Goal: Transaction & Acquisition: Purchase product/service

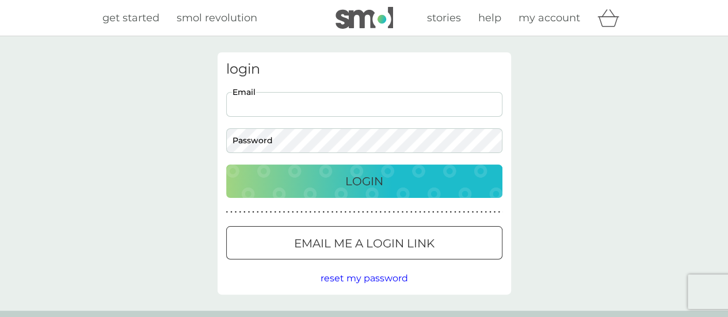
click at [310, 106] on input "Email" at bounding box center [364, 104] width 276 height 25
type input "[EMAIL_ADDRESS][DOMAIN_NAME]"
click at [318, 189] on div "Login" at bounding box center [364, 181] width 253 height 18
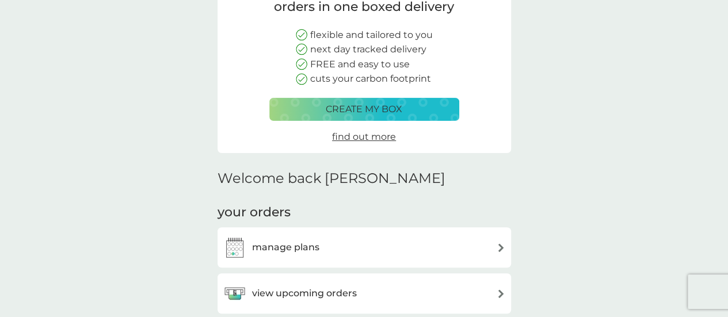
scroll to position [58, 0]
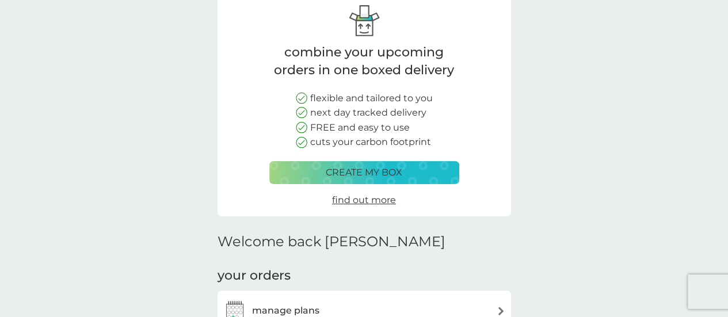
click at [367, 178] on p "create my box" at bounding box center [364, 172] width 77 height 15
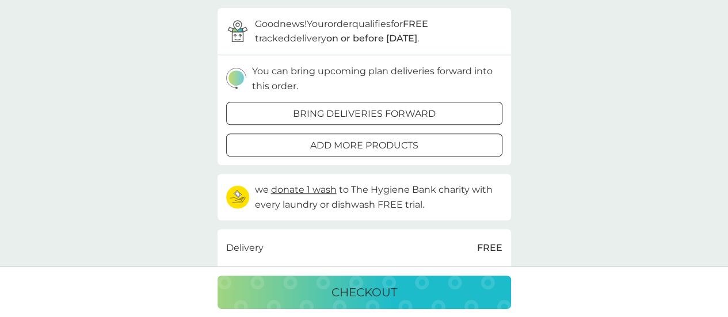
scroll to position [345, 0]
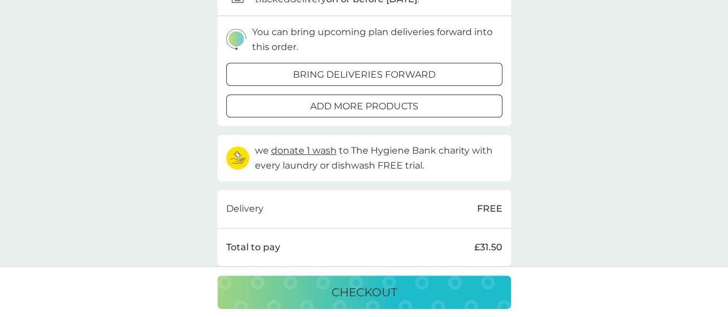
click at [357, 108] on div at bounding box center [364, 106] width 41 height 12
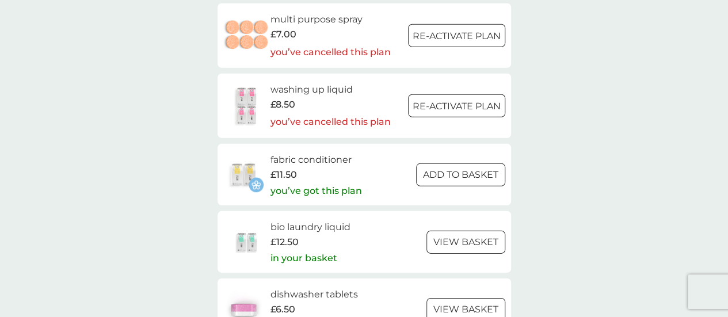
scroll to position [1670, 0]
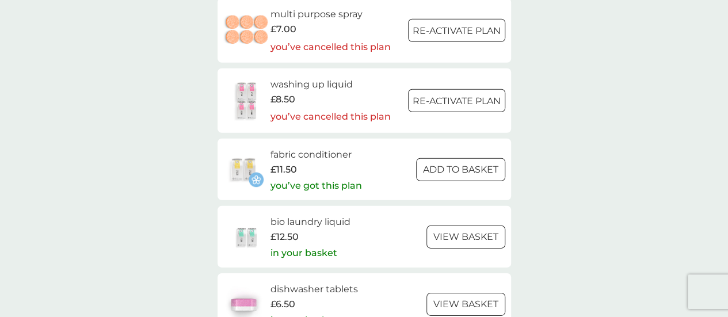
click at [451, 171] on div at bounding box center [460, 170] width 41 height 12
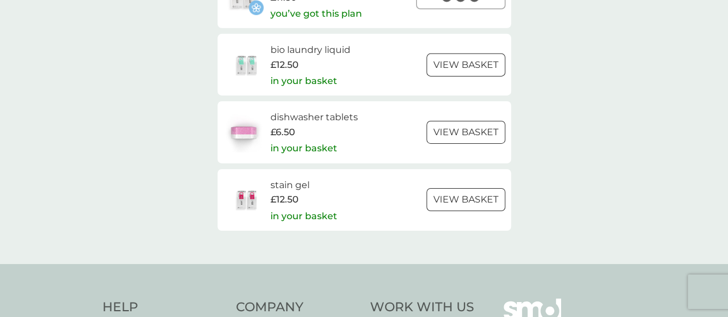
scroll to position [1843, 0]
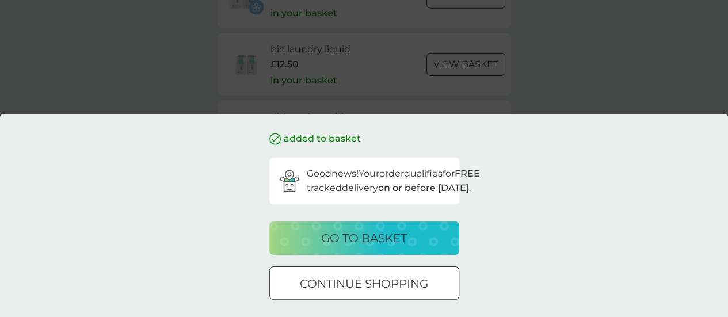
click at [382, 240] on p "go to basket" at bounding box center [364, 238] width 86 height 18
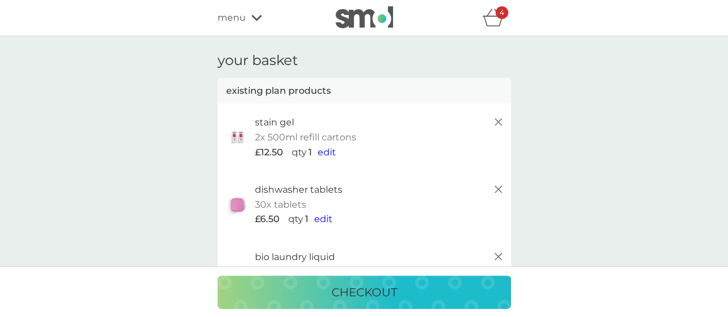
click at [321, 219] on span "edit" at bounding box center [323, 219] width 18 height 11
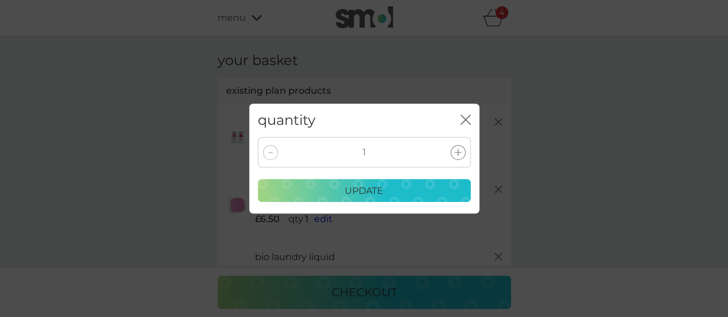
click at [457, 151] on icon at bounding box center [458, 152] width 7 height 7
click at [389, 191] on div "update" at bounding box center [364, 191] width 198 height 15
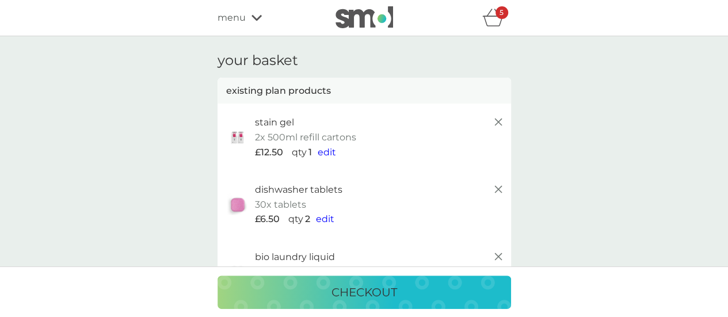
click at [329, 151] on span "edit" at bounding box center [327, 152] width 18 height 11
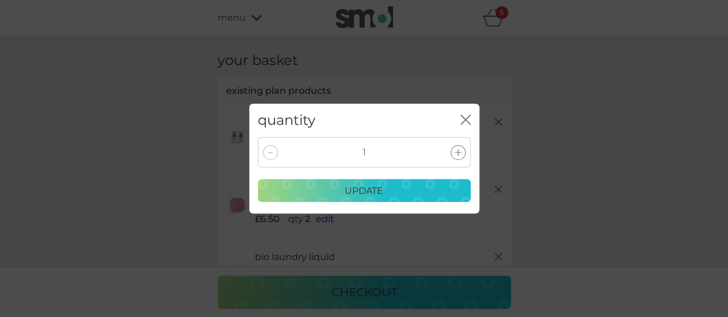
click at [266, 156] on div at bounding box center [270, 152] width 15 height 15
drag, startPoint x: 463, startPoint y: 121, endPoint x: 488, endPoint y: 121, distance: 24.8
click at [464, 121] on icon "close" at bounding box center [463, 119] width 5 height 9
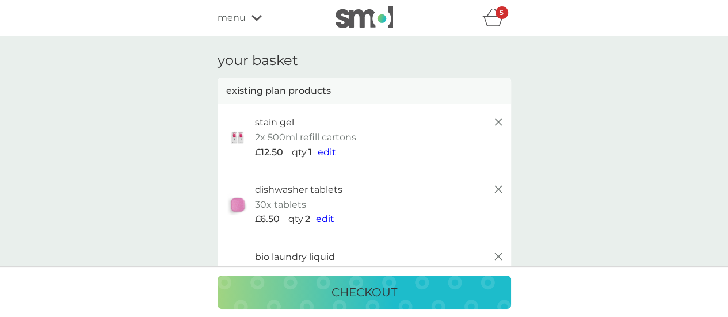
click at [497, 124] on icon at bounding box center [499, 122] width 14 height 14
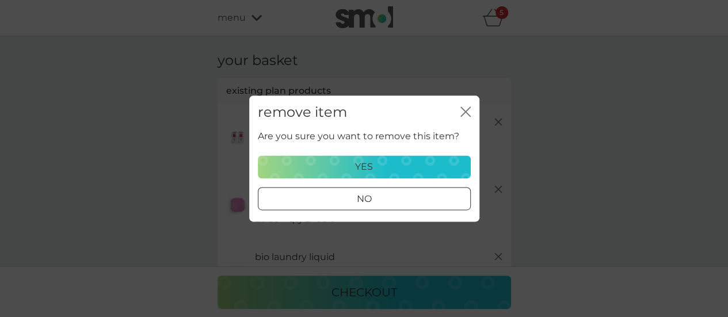
click at [382, 167] on div "yes" at bounding box center [364, 166] width 198 height 15
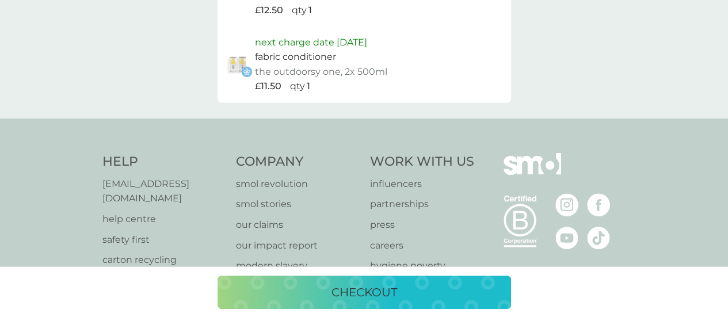
scroll to position [806, 0]
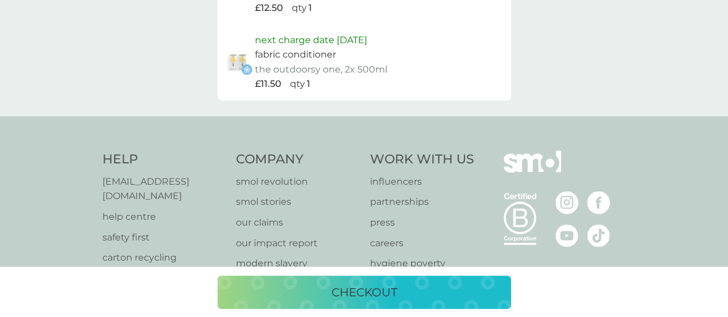
click at [366, 297] on p "checkout" at bounding box center [365, 292] width 66 height 18
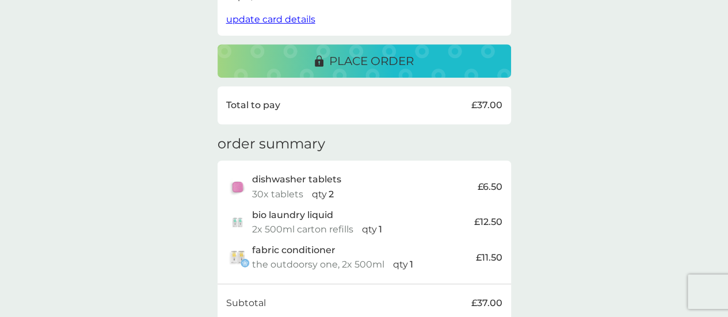
scroll to position [288, 0]
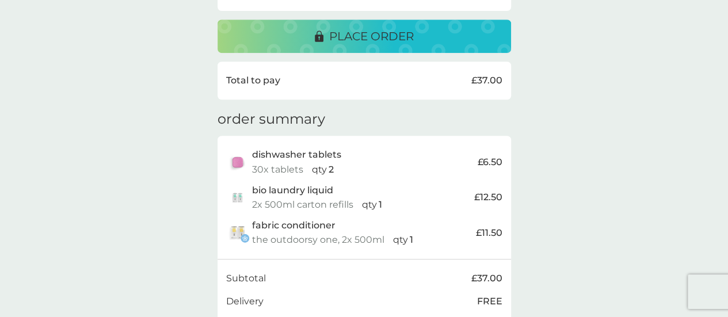
click at [334, 34] on p "place order" at bounding box center [371, 36] width 85 height 18
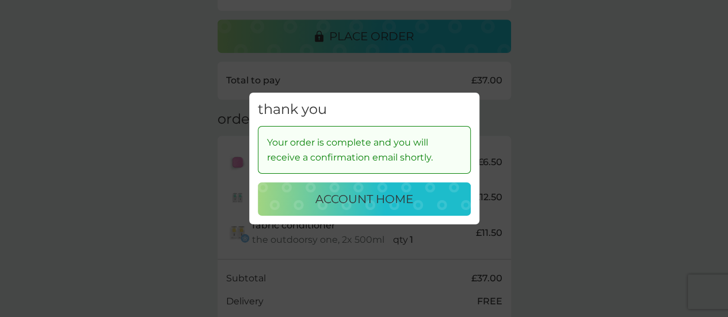
click at [347, 198] on p "account home" at bounding box center [365, 199] width 98 height 18
